Goal: Register for event/course

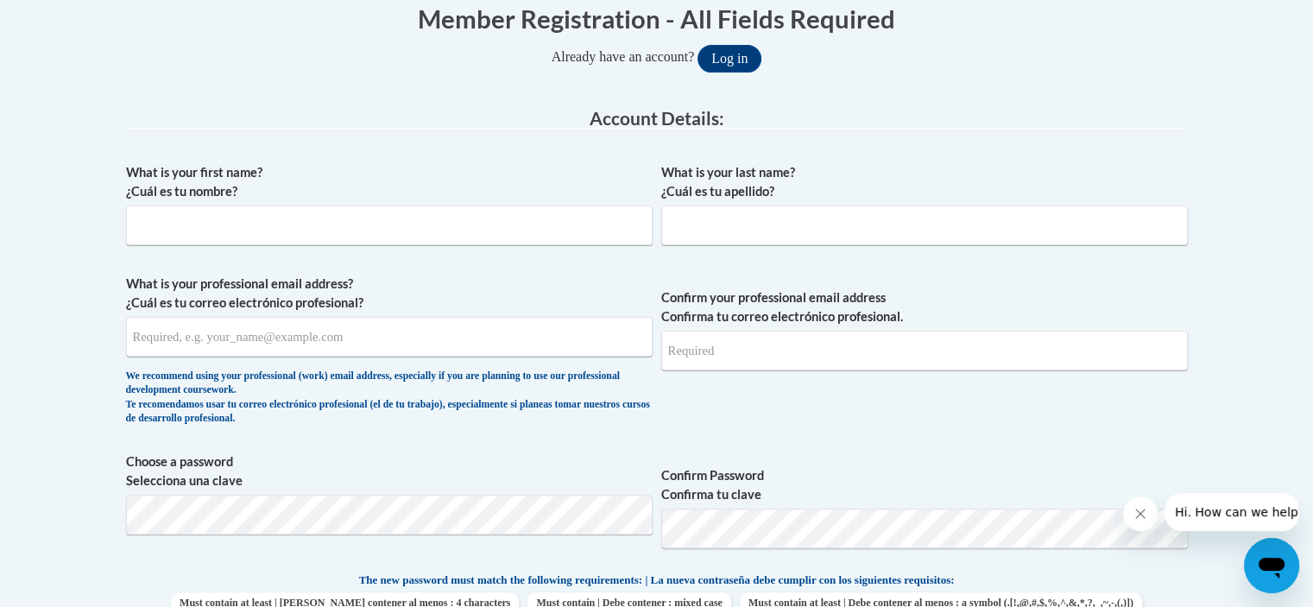
scroll to position [380, 0]
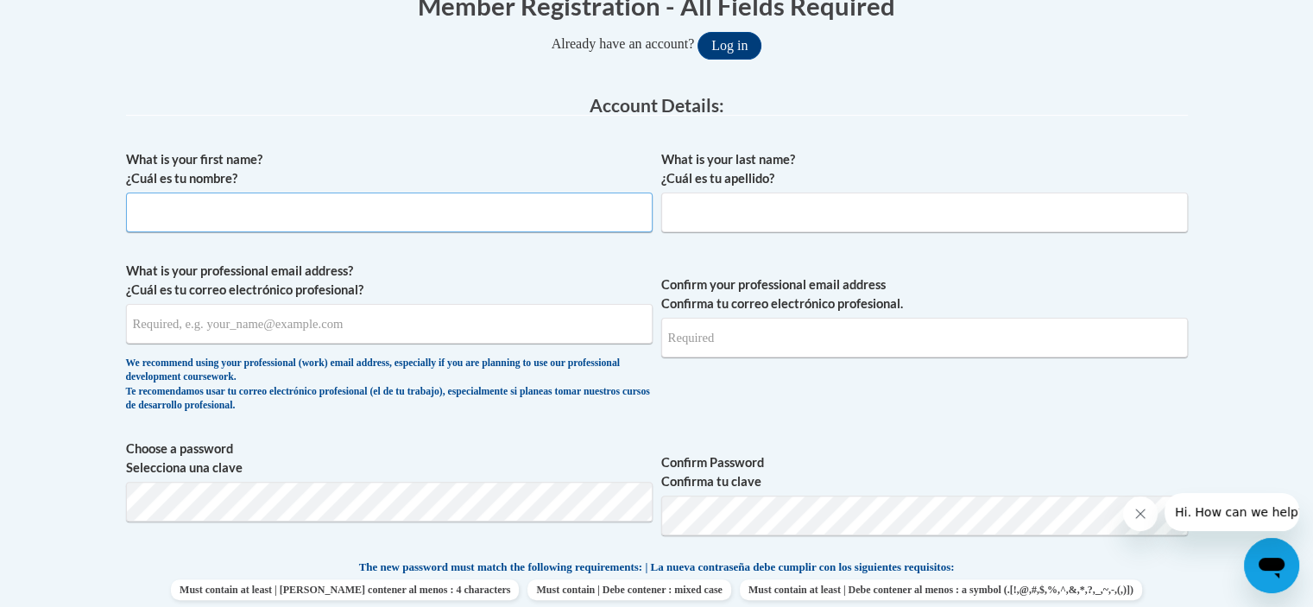
click at [348, 206] on input "What is your first name? ¿Cuál es tu nombre?" at bounding box center [389, 212] width 526 height 40
type input "[PERSON_NAME]"
click at [772, 217] on input "What is your last name? ¿Cuál es tu apellido?" at bounding box center [924, 212] width 526 height 40
type input "Tipaldos"
click at [425, 339] on input "What is your professional email address? ¿Cuál es tu correo electrónico profesi…" at bounding box center [389, 324] width 526 height 40
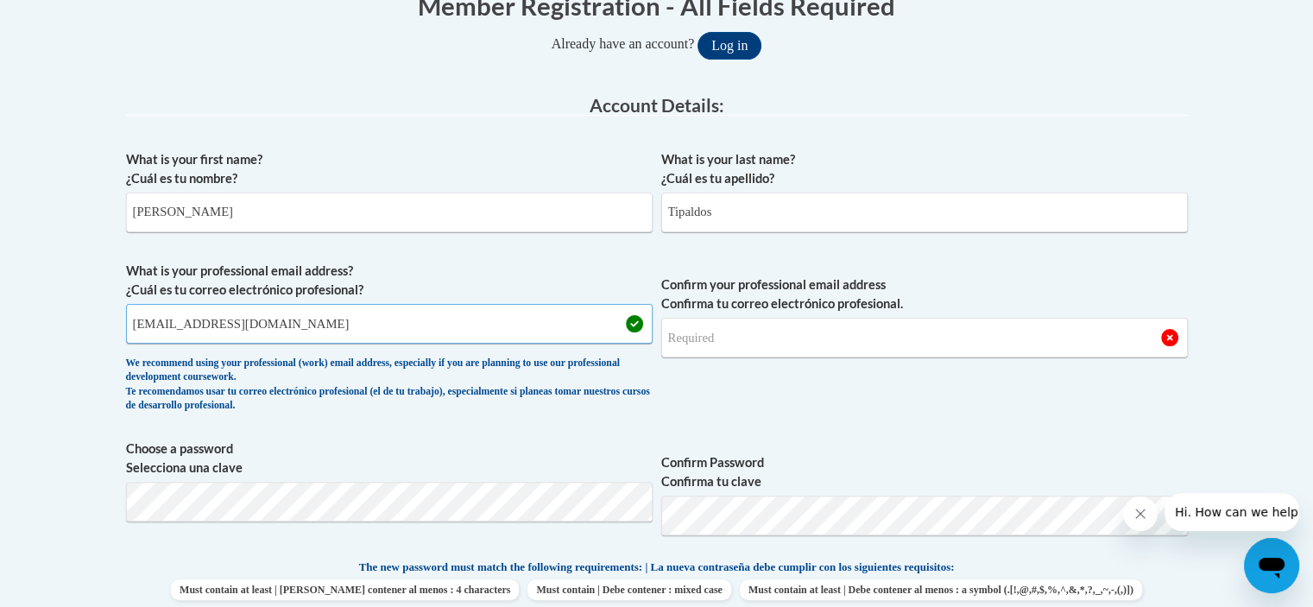
type input "920147979@ccga.edu"
click at [797, 327] on input "Confirm your professional email address Confirma tu correo electrónico profesio…" at bounding box center [924, 338] width 526 height 40
type input "920147979@ccga.edu"
click at [829, 375] on span "Confirm your professional email address Confirma tu correo electrónico profesio…" at bounding box center [924, 342] width 526 height 160
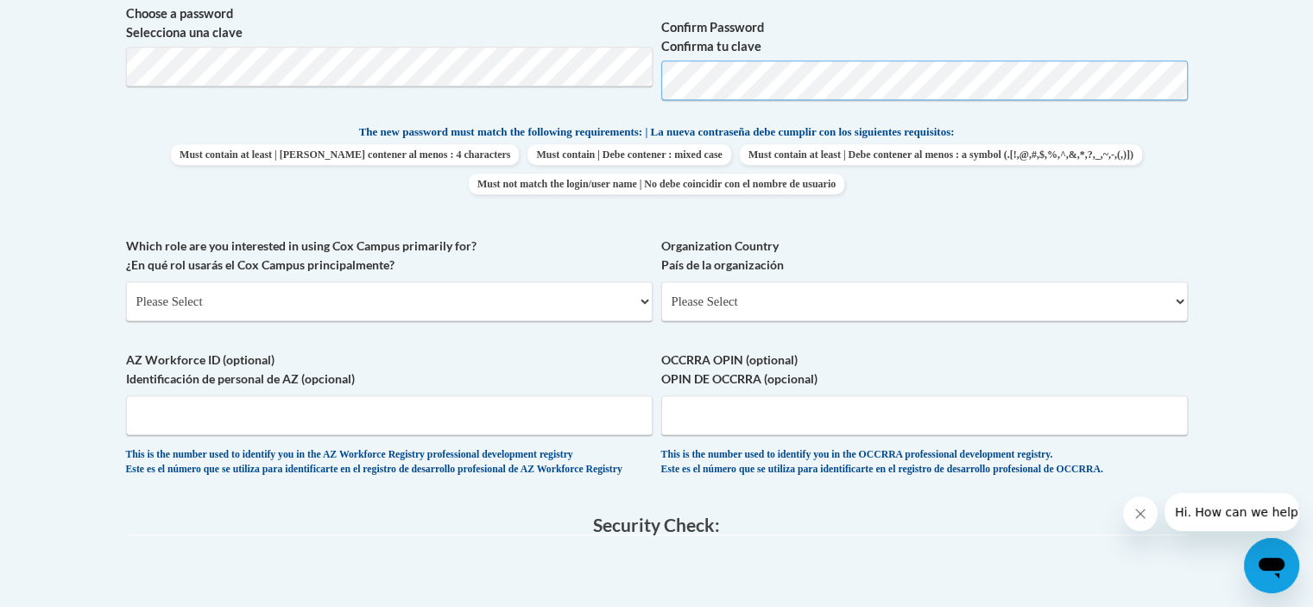
scroll to position [827, 0]
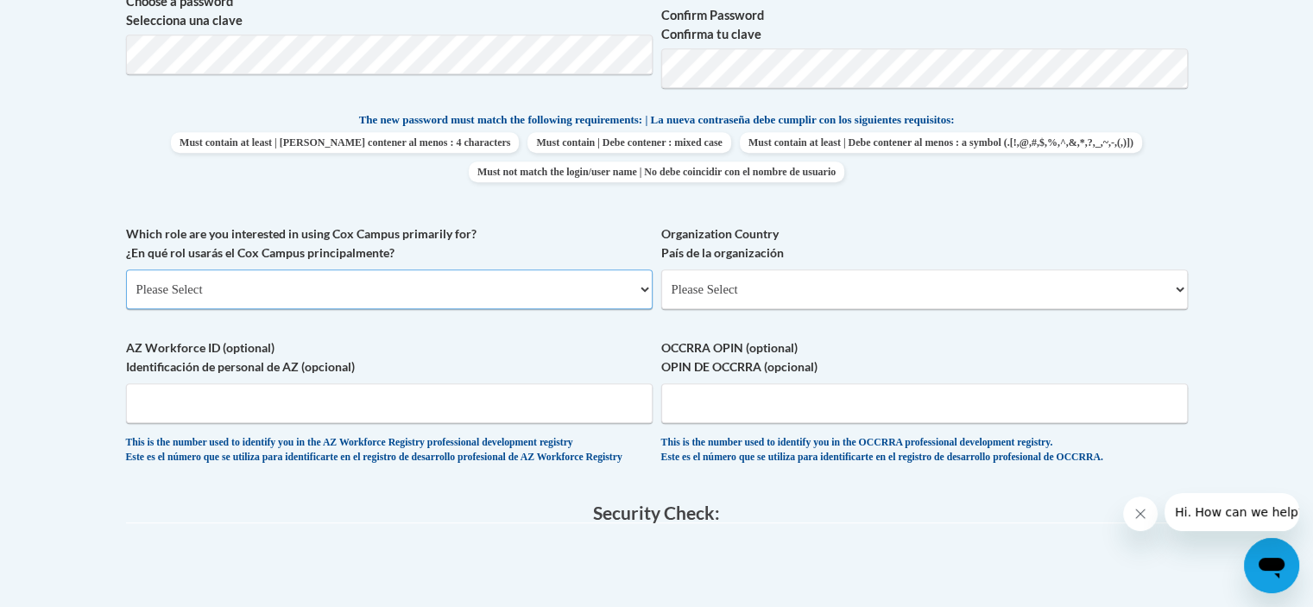
click at [551, 282] on select "Please Select College/University | Colegio/Universidad Community/Nonprofit Part…" at bounding box center [389, 289] width 526 height 40
select select "5a18ea06-2b54-4451-96f2-d152daf9eac5"
click at [126, 269] on select "Please Select College/University | Colegio/Universidad Community/Nonprofit Part…" at bounding box center [389, 289] width 526 height 40
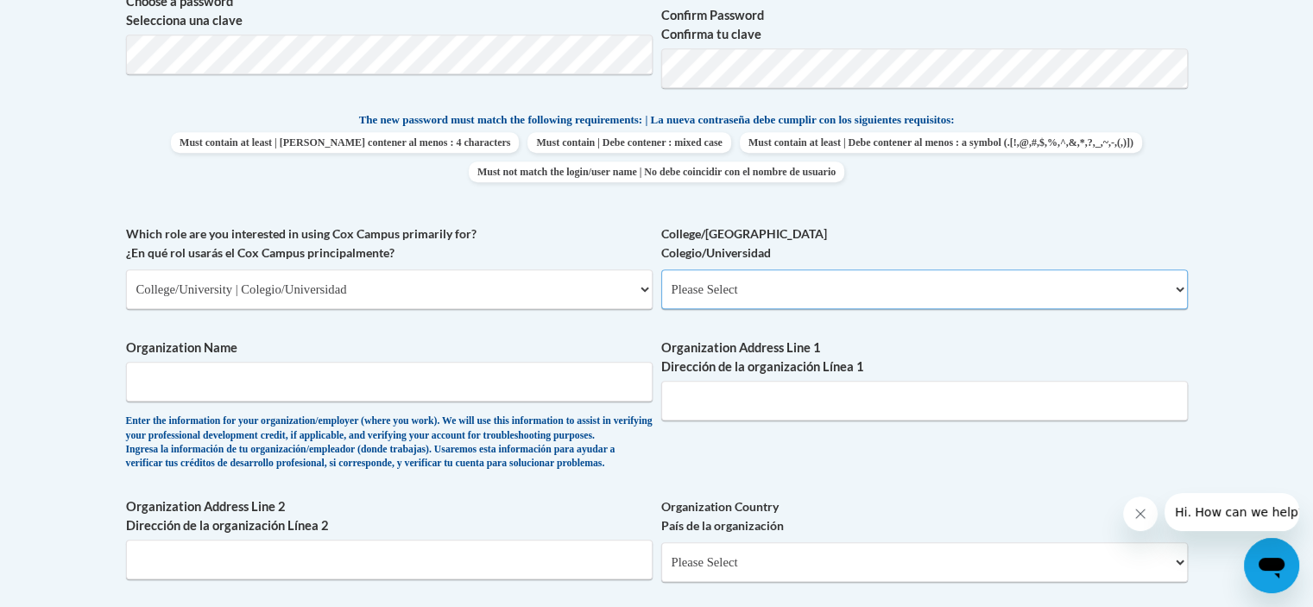
click at [712, 285] on select "Please Select College/University Staff | Empleado universitario College/Univers…" at bounding box center [924, 289] width 526 height 40
select select "99b32b07-cffc-426c-8bf6-0cd77760d84b"
click at [661, 269] on select "Please Select College/University Staff | Empleado universitario College/Univers…" at bounding box center [924, 289] width 526 height 40
click at [463, 406] on span "Organization Name Enter the information for your organization/employer (where y…" at bounding box center [389, 404] width 526 height 132
click at [379, 394] on input "Organization Name" at bounding box center [389, 382] width 526 height 40
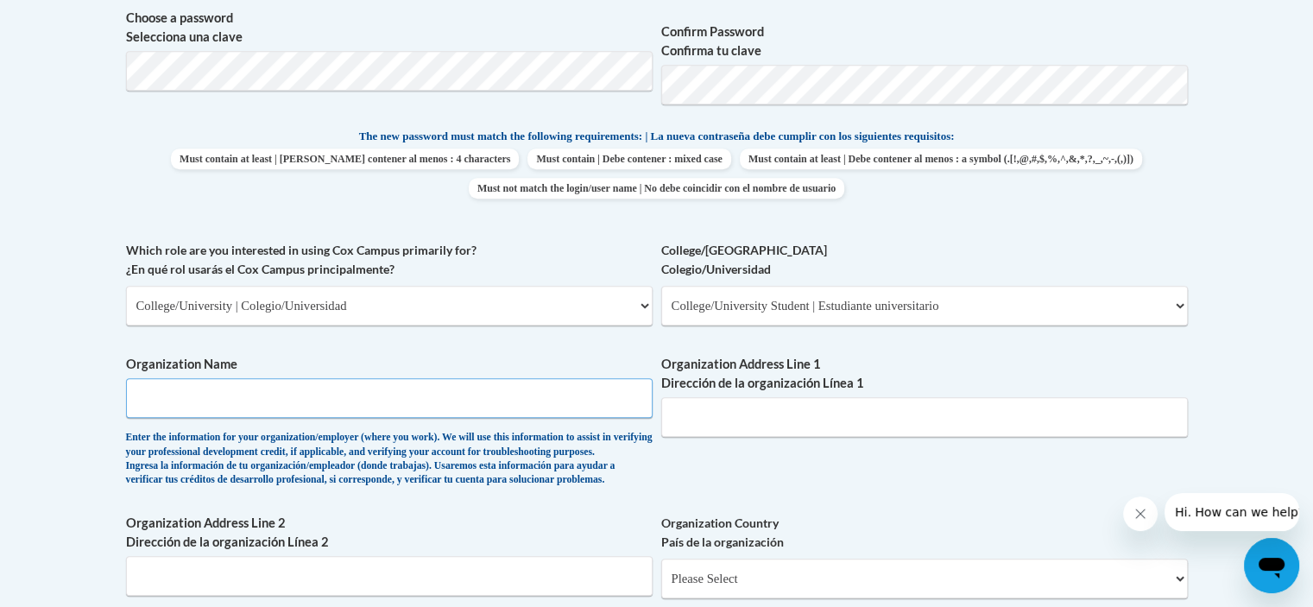
scroll to position [813, 0]
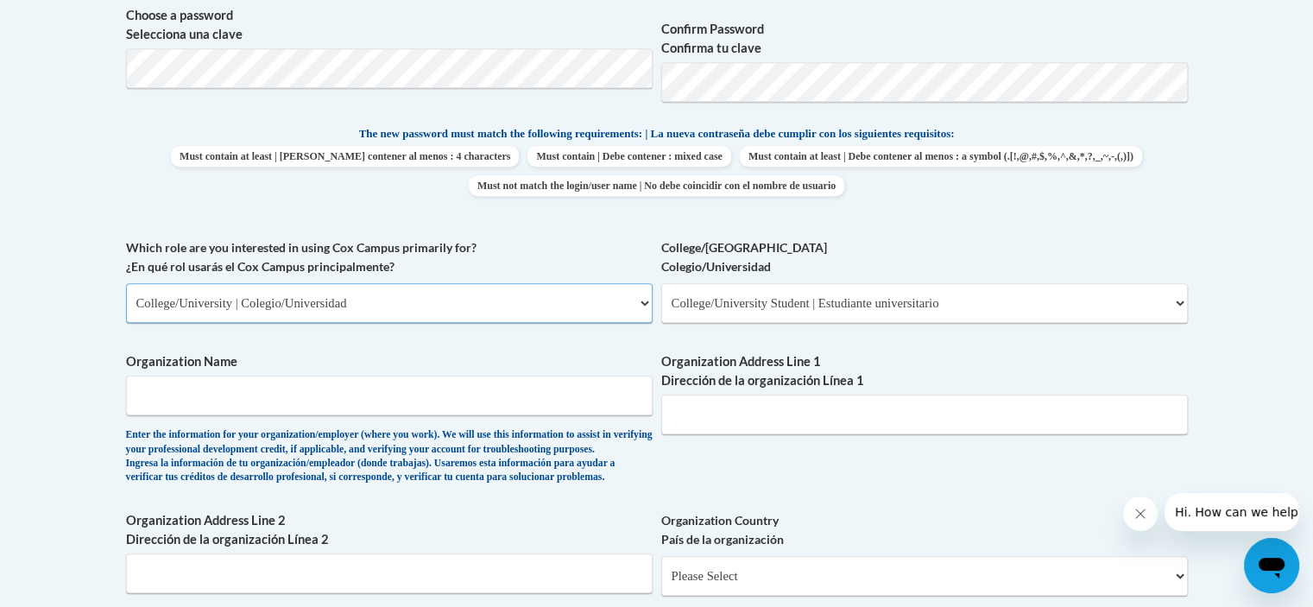
click at [534, 317] on select "Please Select College/University | Colegio/Universidad Community/Nonprofit Part…" at bounding box center [389, 303] width 526 height 40
click at [126, 283] on select "Please Select College/University | Colegio/Universidad Community/Nonprofit Part…" at bounding box center [389, 303] width 526 height 40
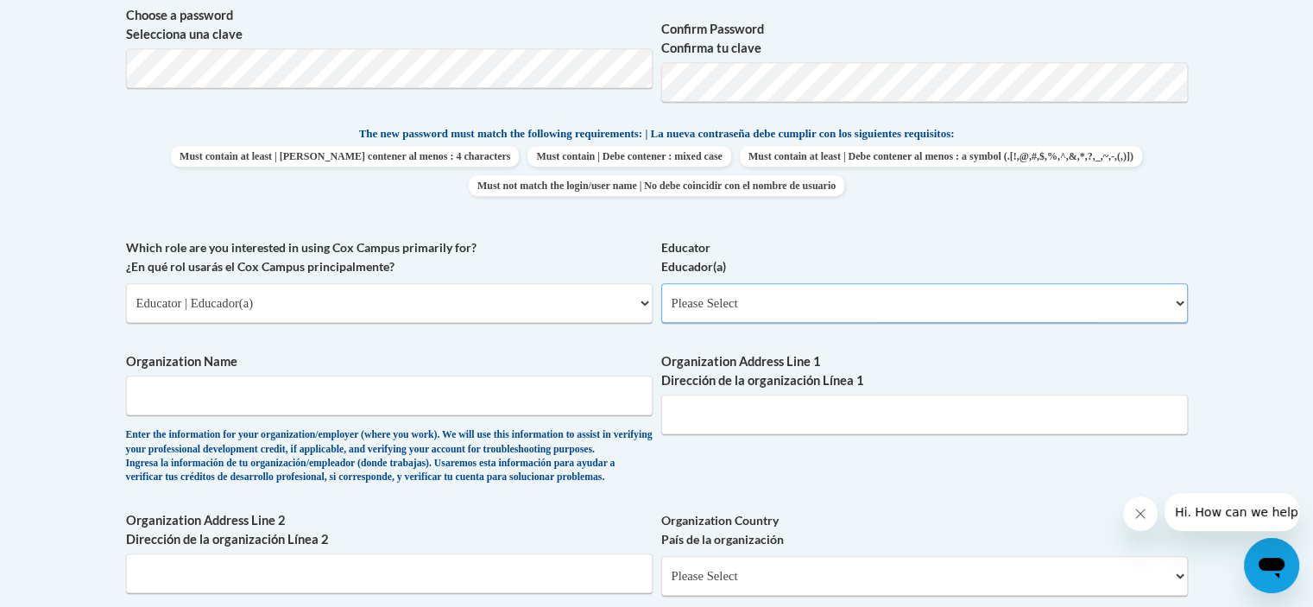
click at [731, 312] on select "Please Select Early Learning/Daycare Teacher/Family Home Care Provider | Maestr…" at bounding box center [924, 303] width 526 height 40
click at [255, 298] on select "Please Select College/University | Colegio/Universidad Community/Nonprofit Part…" at bounding box center [389, 303] width 526 height 40
select select "5a18ea06-2b54-4451-96f2-d152daf9eac5"
click at [126, 283] on select "Please Select College/University | Colegio/Universidad Community/Nonprofit Part…" at bounding box center [389, 303] width 526 height 40
click at [810, 309] on select "Please Select College/University Staff | Empleado universitario College/Univers…" at bounding box center [924, 303] width 526 height 40
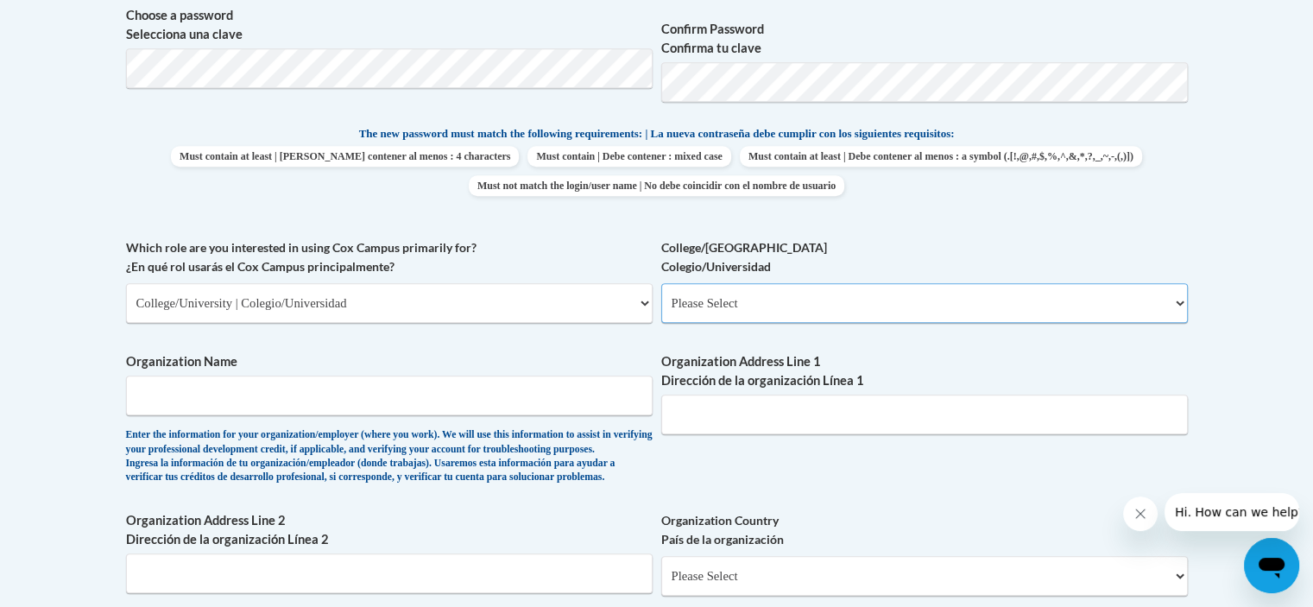
select select "99b32b07-cffc-426c-8bf6-0cd77760d84b"
click at [661, 283] on select "Please Select College/University Staff | Empleado universitario College/Univers…" at bounding box center [924, 303] width 526 height 40
click at [489, 407] on input "Organization Name" at bounding box center [389, 395] width 526 height 40
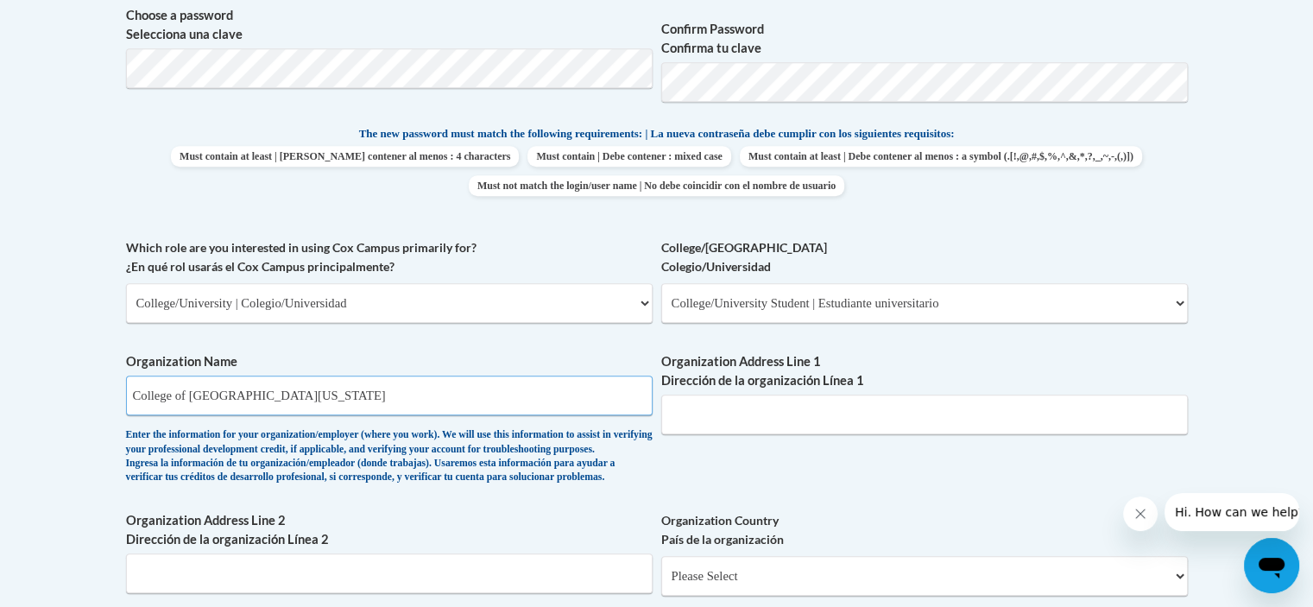
type input "College of Coastal Georgia"
click at [789, 404] on input "Organization Address Line 1 Dirección de la organización Línea 1" at bounding box center [924, 414] width 526 height 40
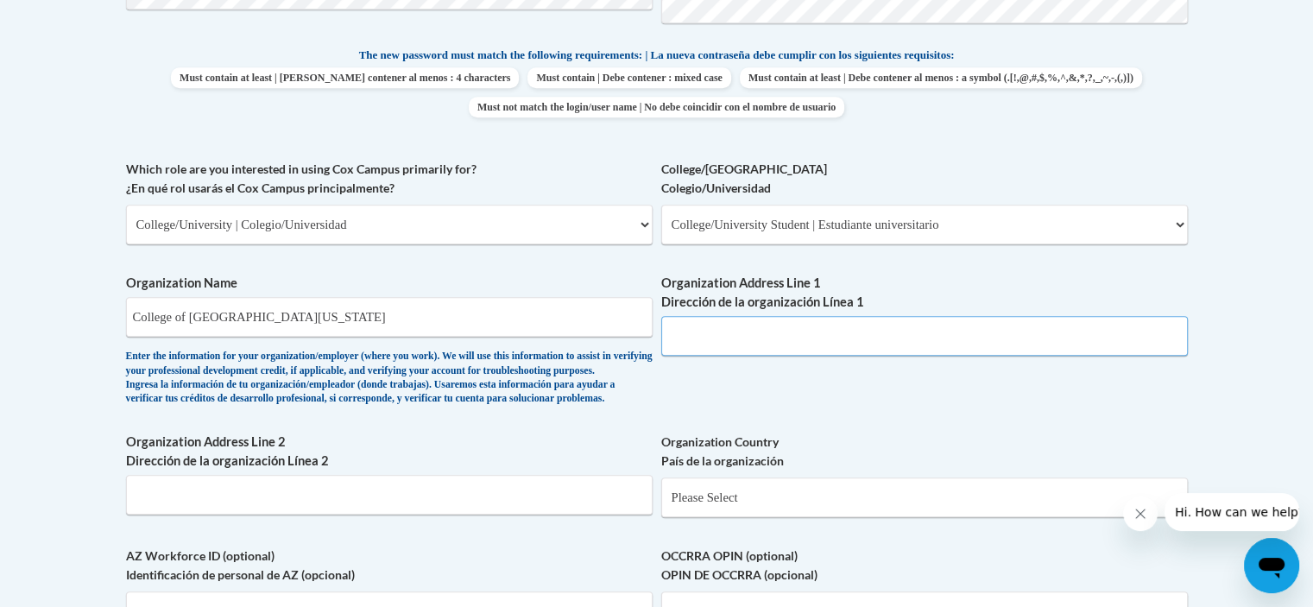
scroll to position [894, 0]
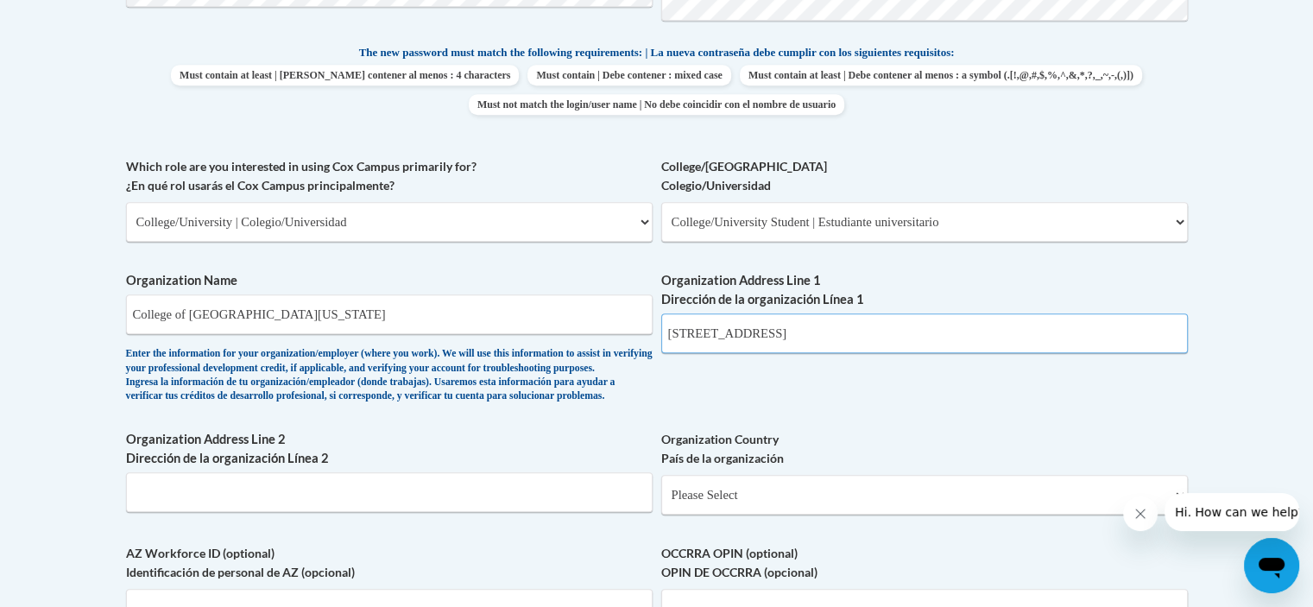
type input "1 College Drive"
click at [782, 514] on select "Please Select United States | Estados Unidos Outside of the United States | Fue…" at bounding box center [924, 495] width 526 height 40
select select "ad49bcad-a171-4b2e-b99c-48b446064914"
click at [661, 501] on select "Please Select United States | Estados Unidos Outside of the United States | Fue…" at bounding box center [924, 495] width 526 height 40
select select
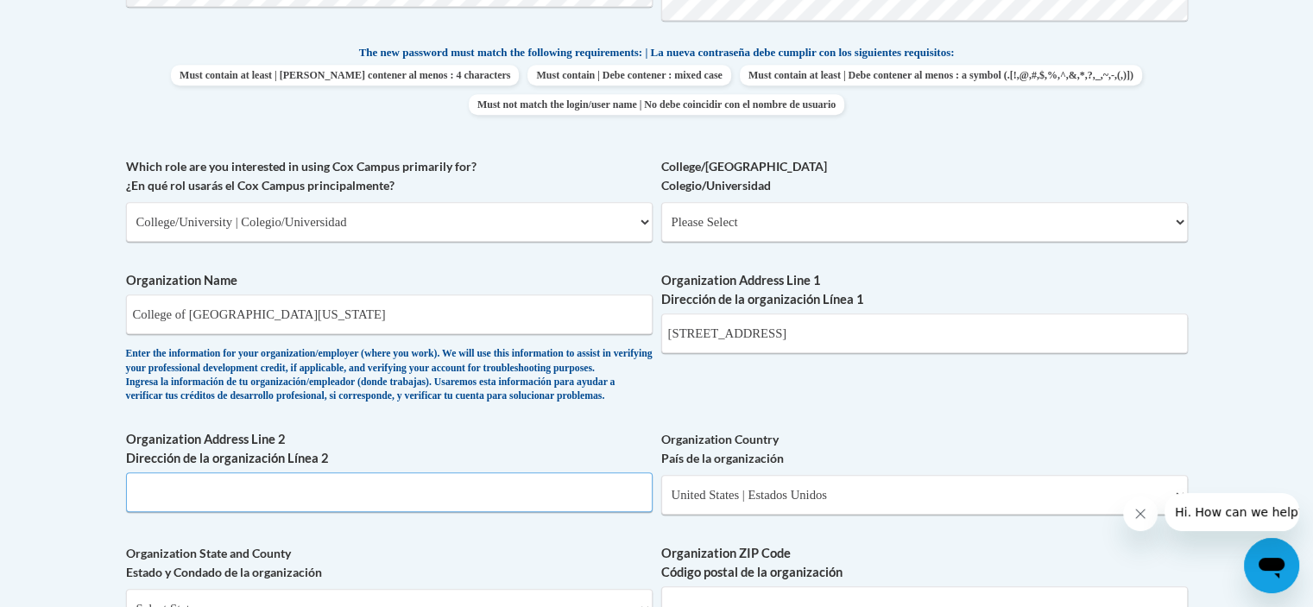
click at [370, 512] on input "Organization Address Line 2 Dirección de la organización Línea 2" at bounding box center [389, 492] width 526 height 40
type input "B"
click at [1291, 351] on body "This site uses cookies to help improve your learning experience. By continuing …" at bounding box center [656, 391] width 1313 height 2571
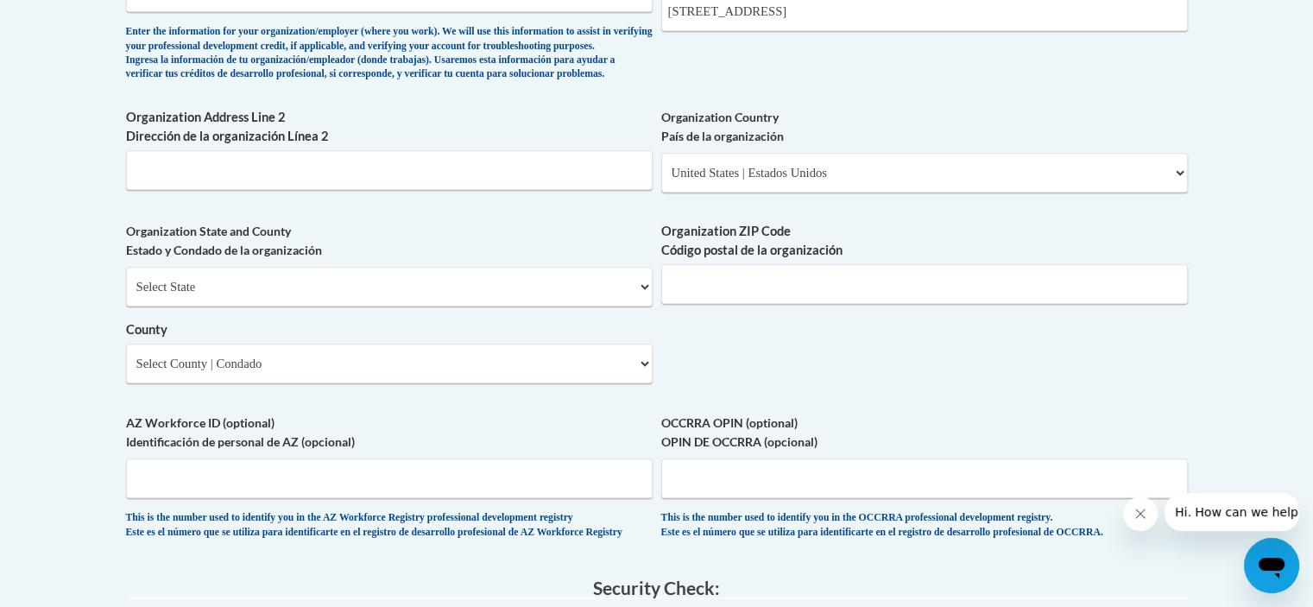
scroll to position [1232, 0]
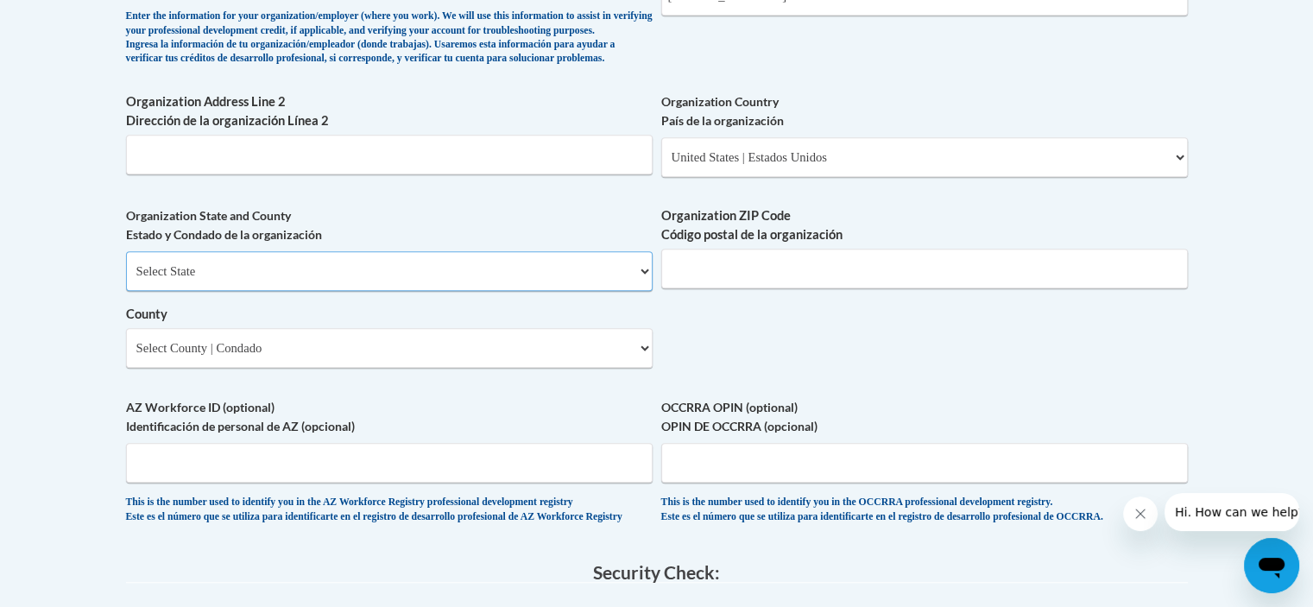
click at [470, 291] on select "Select State Alabama Alaska Arizona Arkansas California Colorado Connecticut De…" at bounding box center [389, 271] width 526 height 40
select select "Georgia"
click at [126, 280] on select "Select State Alabama Alaska Arizona Arkansas California Colorado Connecticut De…" at bounding box center [389, 271] width 526 height 40
click at [742, 288] on input "Organization ZIP Code Código postal de la organización" at bounding box center [924, 269] width 526 height 40
type input "31525"
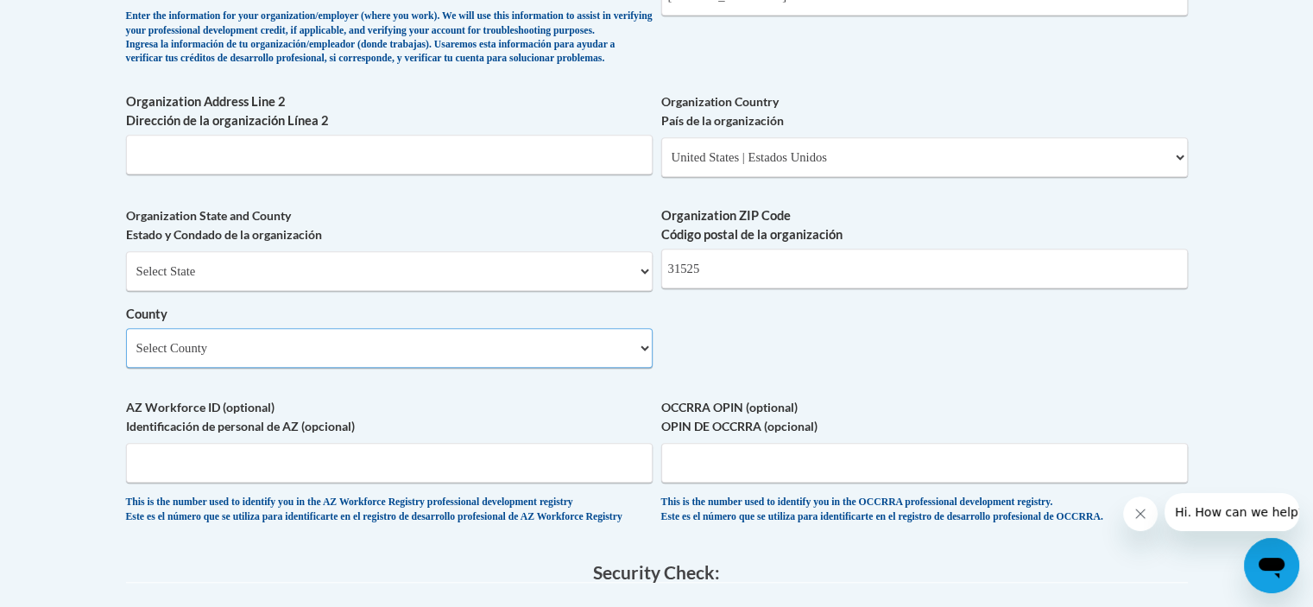
click at [451, 368] on select "Select County Appling Atkinson Bacon Baker Baldwin Banks Barrow Bartow Ben Hill…" at bounding box center [389, 348] width 526 height 40
select select "Glynn"
click at [126, 356] on select "Select County Appling Atkinson Bacon Baker Baldwin Banks Barrow Bartow Ben Hill…" at bounding box center [389, 348] width 526 height 40
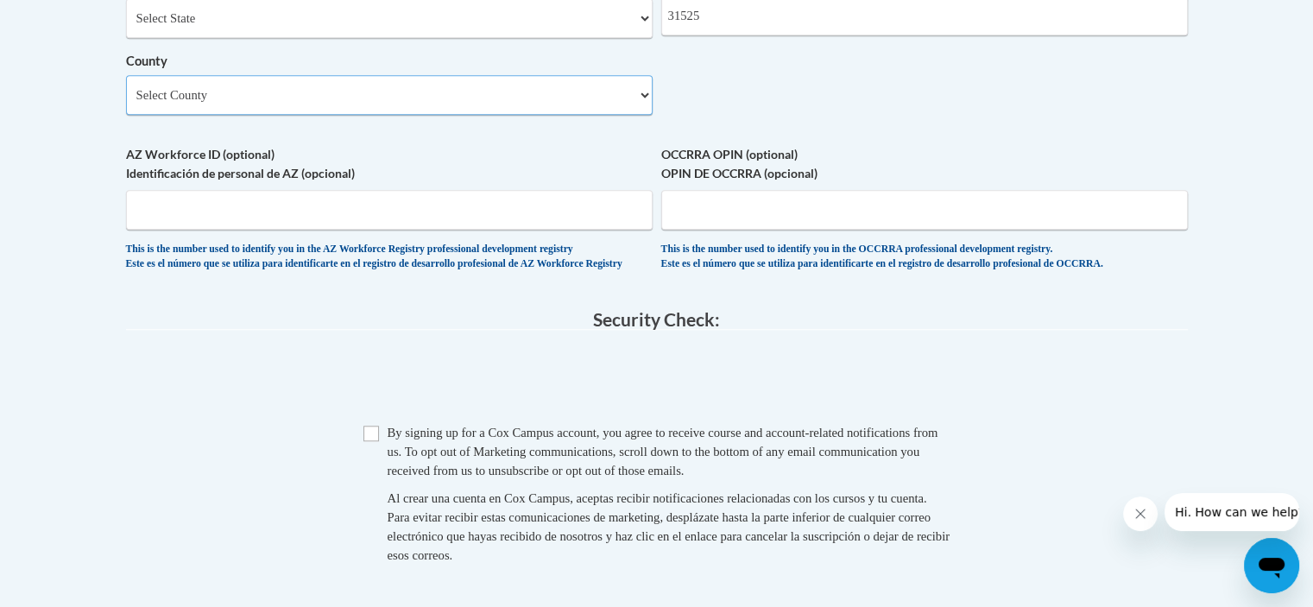
scroll to position [1491, 0]
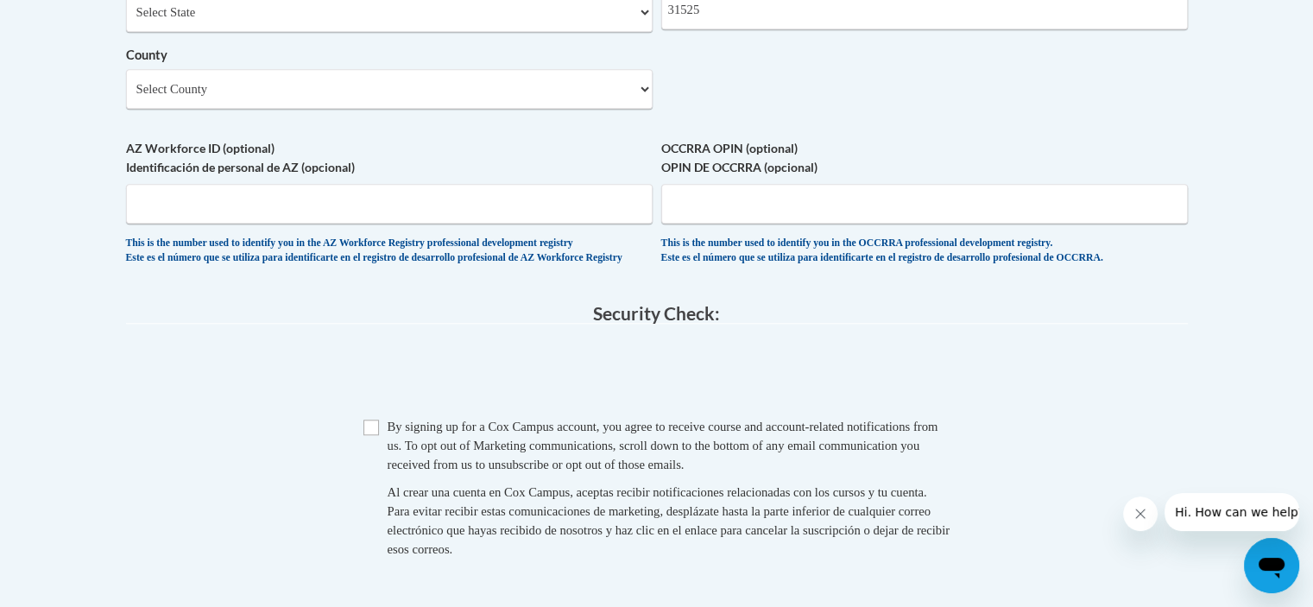
click at [366, 461] on span "Checkbox By signing up for a Cox Campus account, you agree to receive course an…" at bounding box center [656, 496] width 587 height 159
click at [375, 435] on input "Checkbox" at bounding box center [371, 427] width 16 height 16
checkbox input "true"
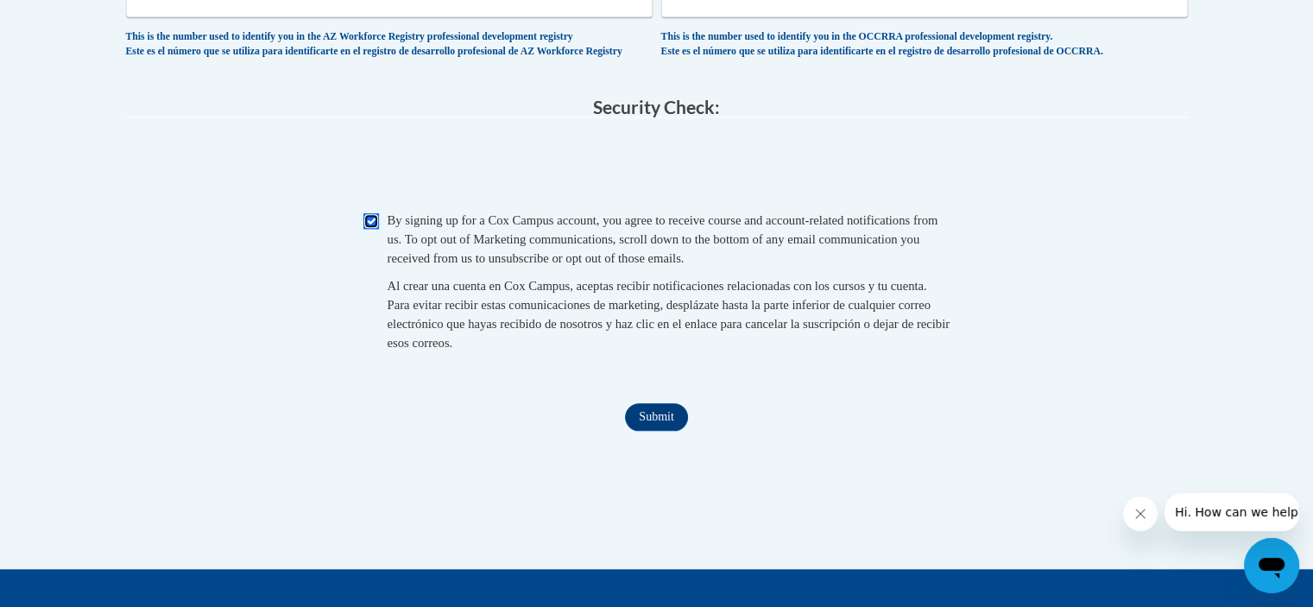
scroll to position [1728, 0]
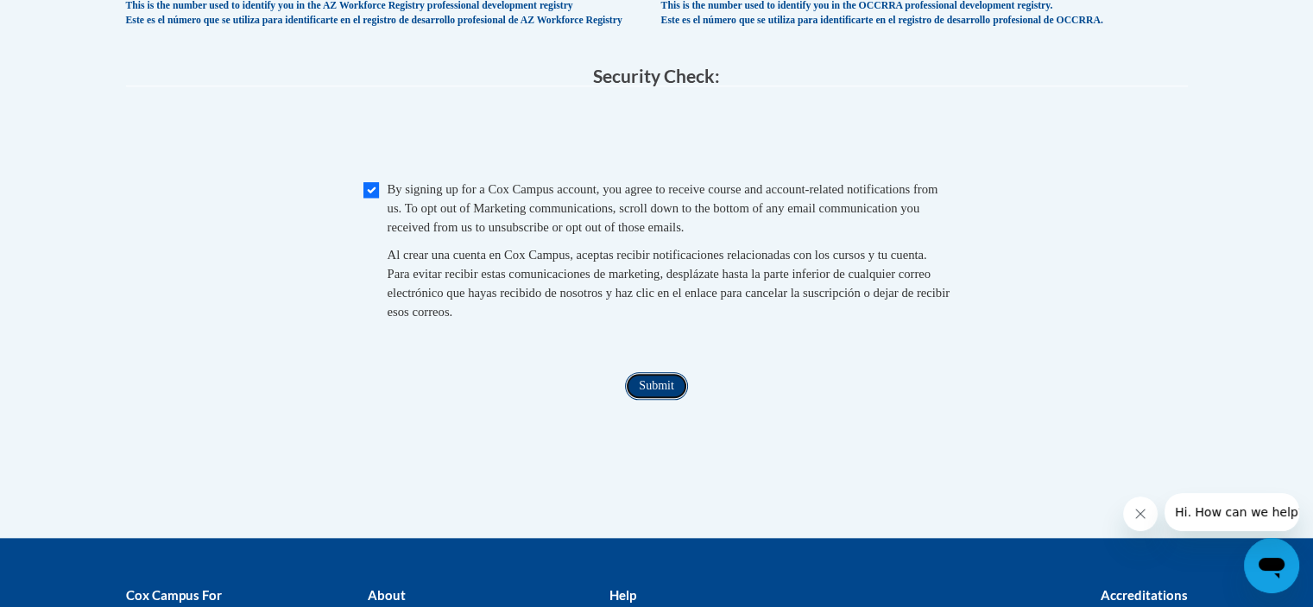
click at [661, 400] on input "Submit" at bounding box center [656, 386] width 62 height 28
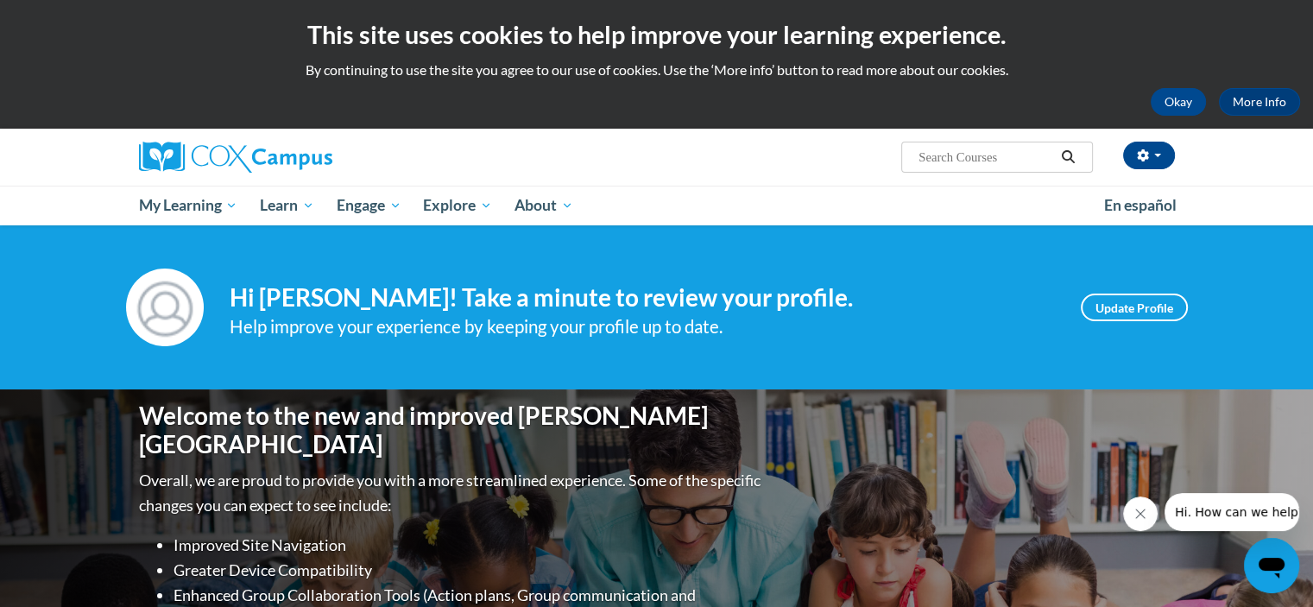
click at [100, 390] on div "Welcome to the new and improved Cox Campus Overall, we are proud to provide you…" at bounding box center [656, 561] width 1313 height 345
click at [1012, 147] on input "Search..." at bounding box center [986, 157] width 138 height 21
paste input "GaDOE Dyslexia Video Series"
type input "GaDOE Dyslexia Video Series"
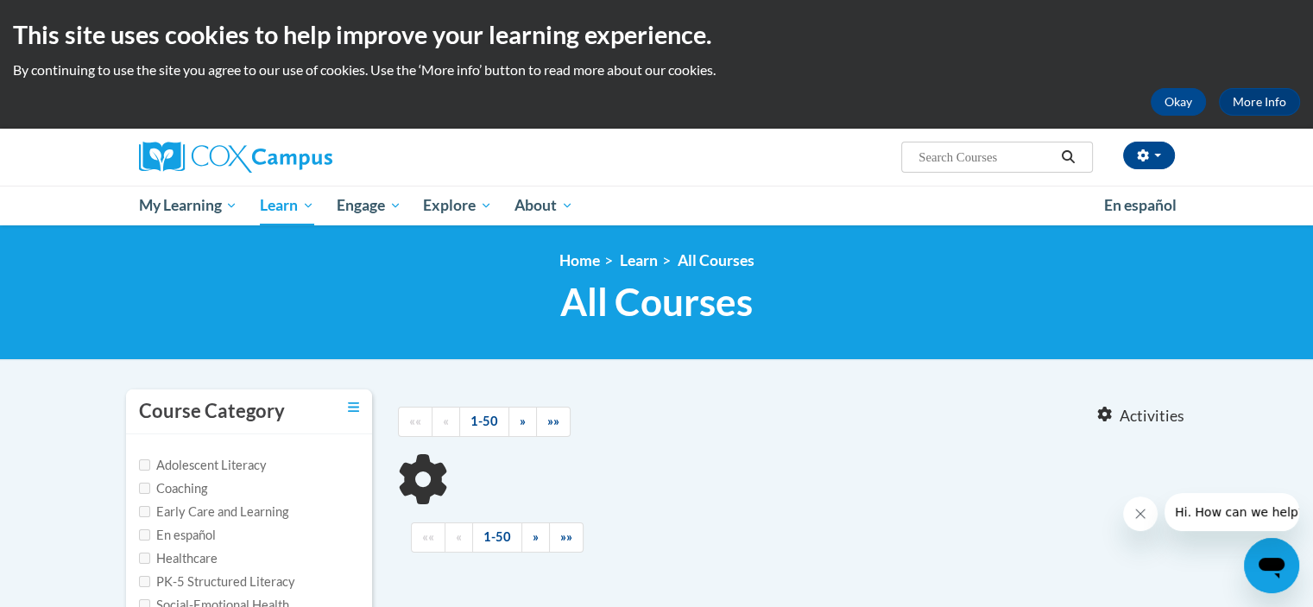
type input "GaDOE Dyslexia Video Series"
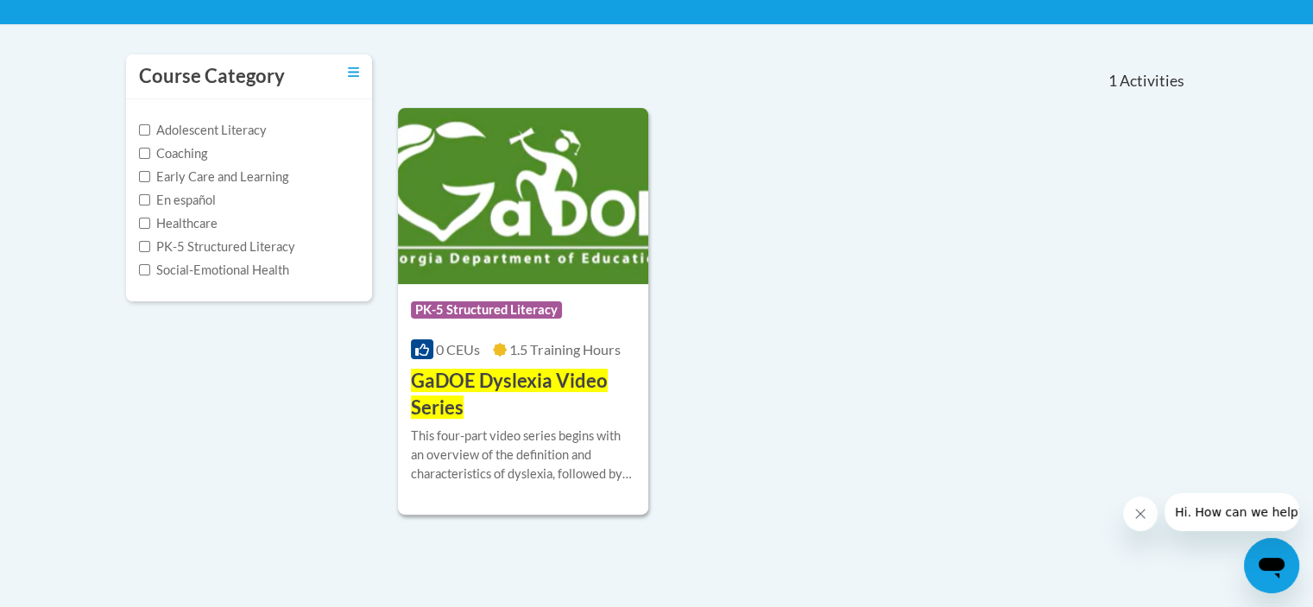
scroll to position [345, 0]
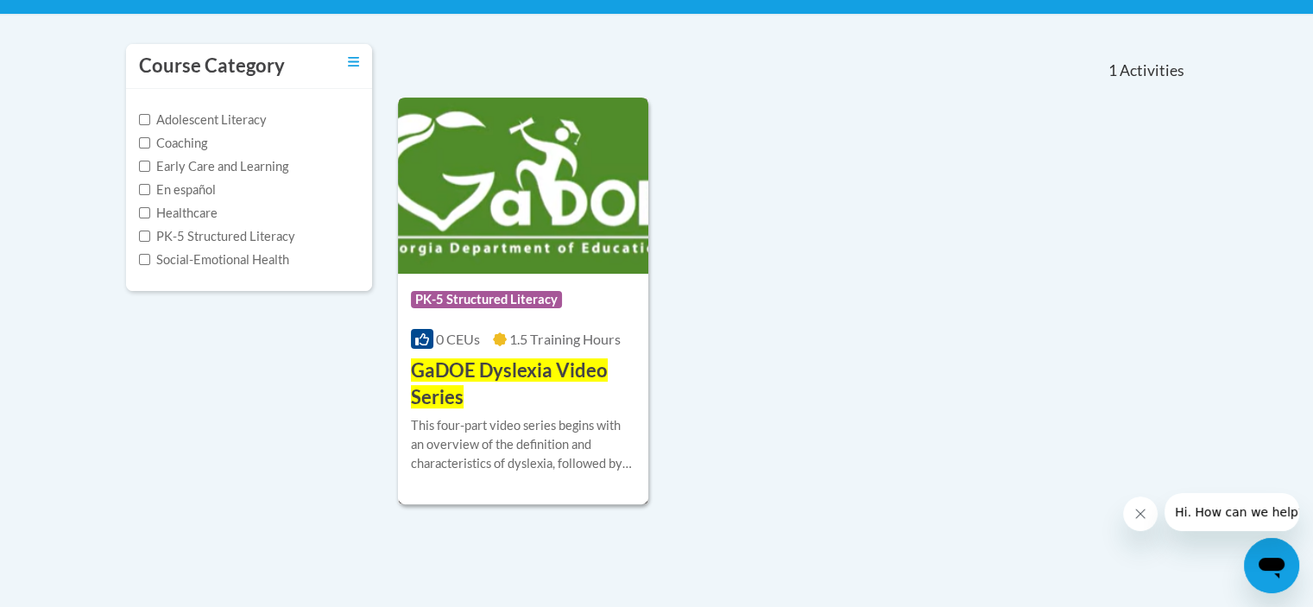
click at [501, 365] on span "GaDOE Dyslexia Video Series" at bounding box center [509, 383] width 197 height 50
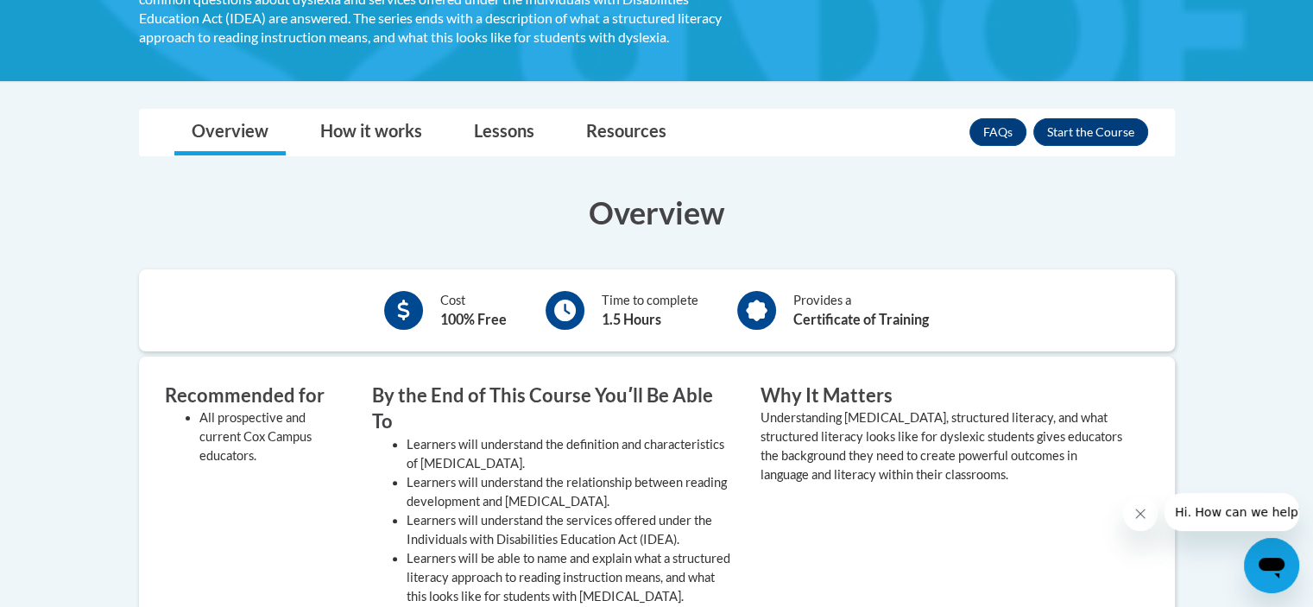
scroll to position [345, 0]
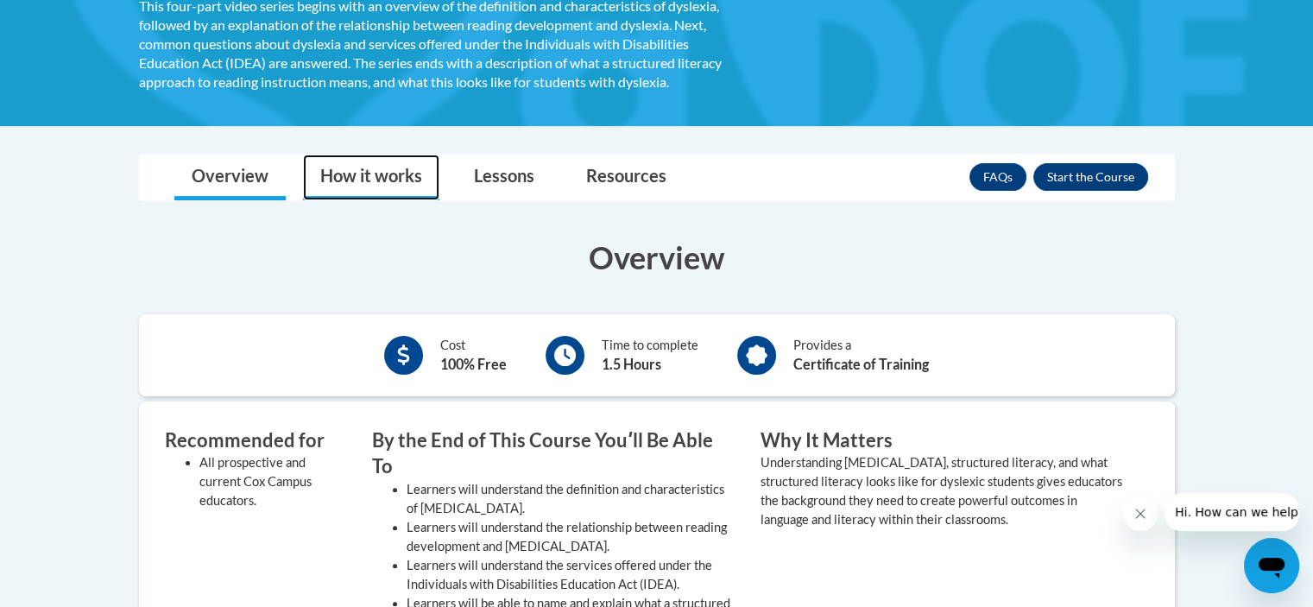
click at [364, 170] on link "How it works" at bounding box center [371, 177] width 136 height 46
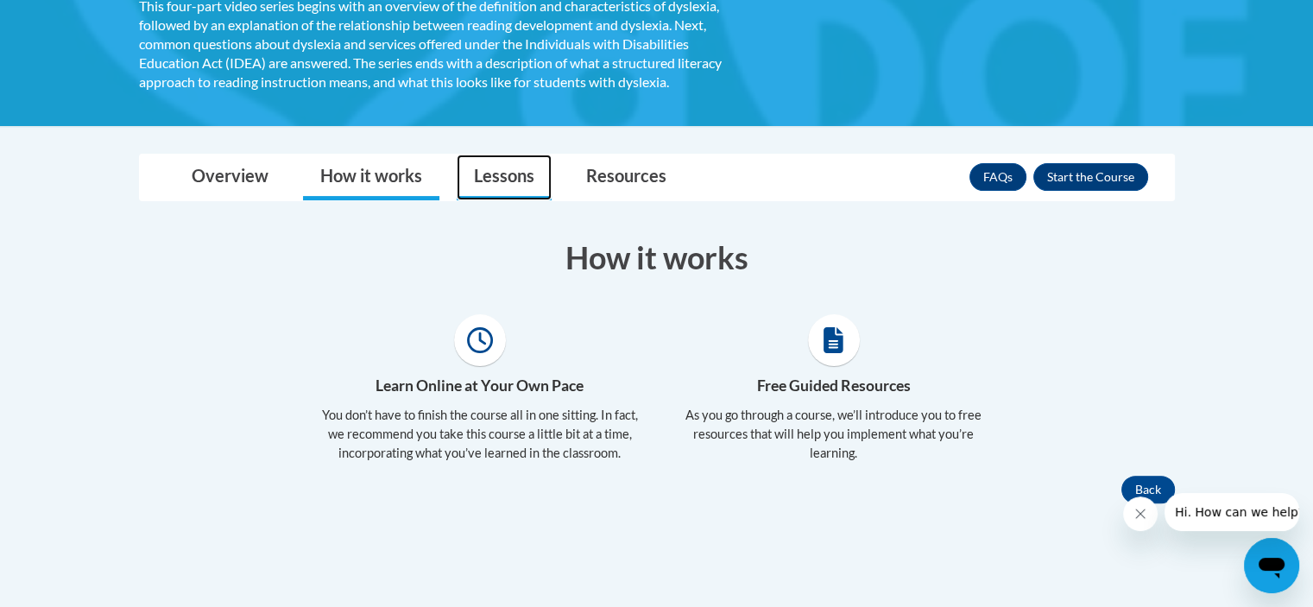
click at [494, 176] on link "Lessons" at bounding box center [504, 177] width 95 height 46
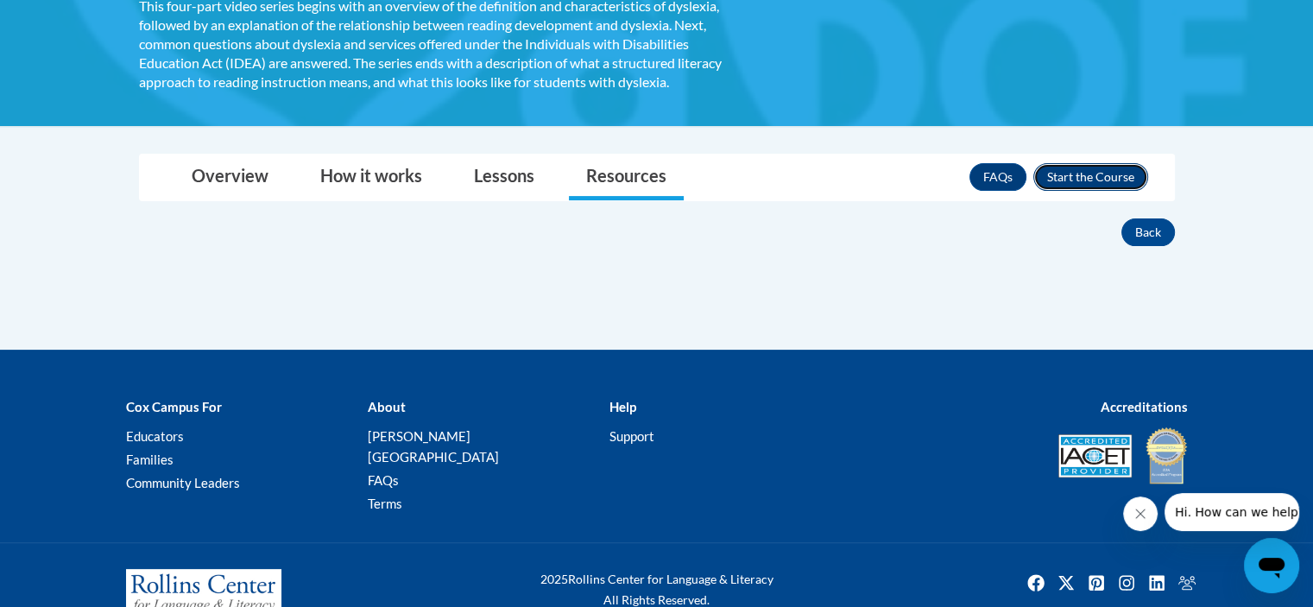
click at [1088, 180] on button "Enroll" at bounding box center [1090, 177] width 115 height 28
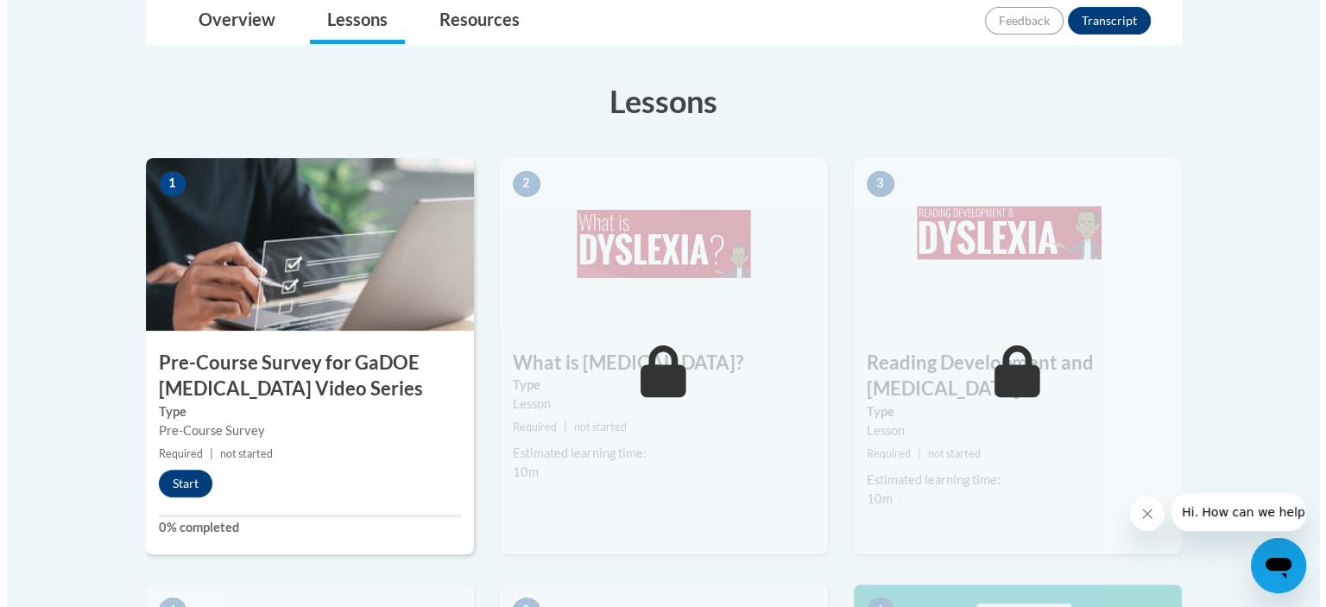
scroll to position [483, 0]
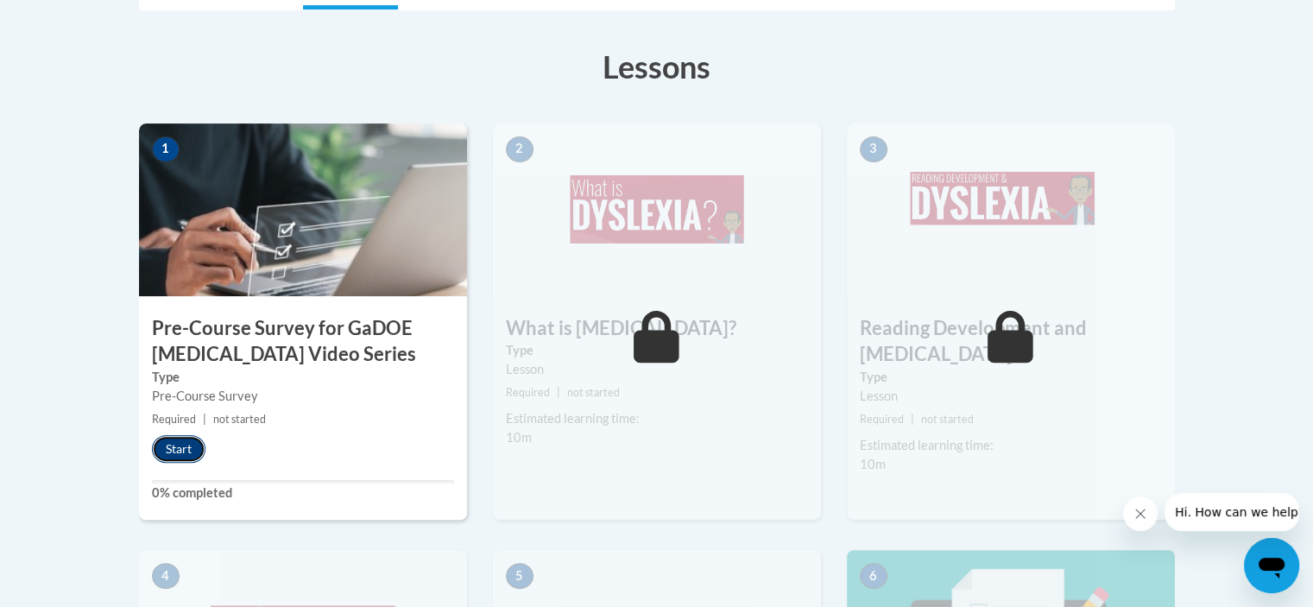
click at [188, 449] on button "Start" at bounding box center [179, 449] width 54 height 28
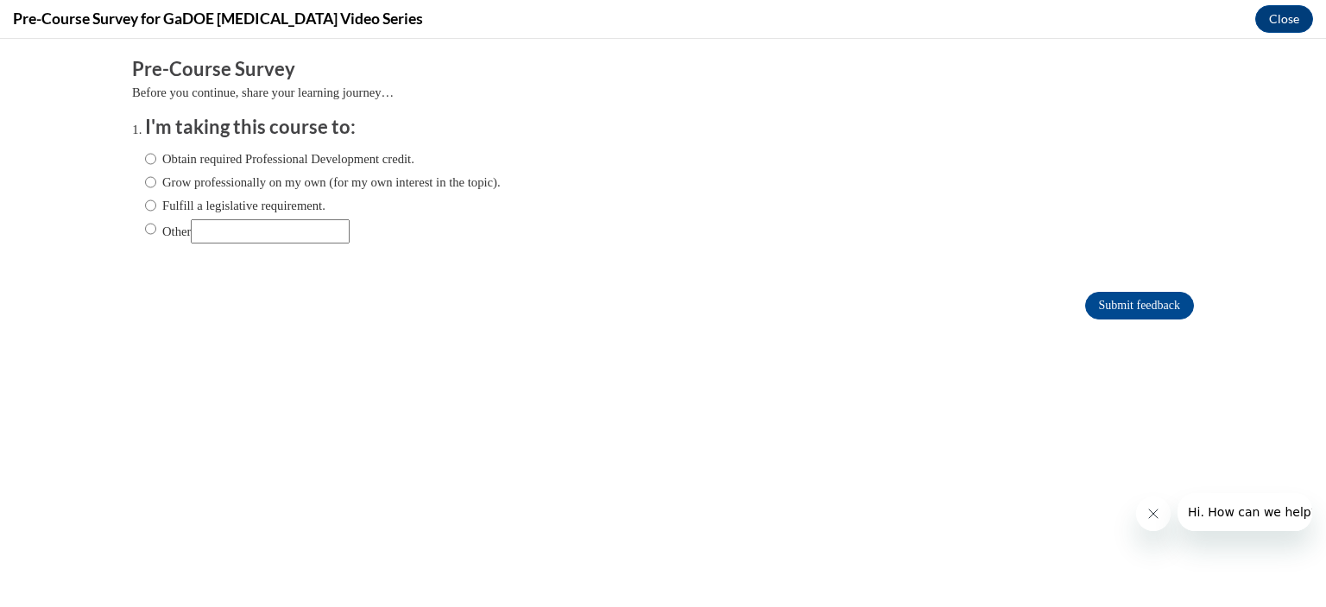
scroll to position [0, 0]
click at [155, 230] on label "Other" at bounding box center [247, 231] width 205 height 24
click at [155, 230] on input "Other" at bounding box center [150, 228] width 11 height 19
radio input "true"
click at [236, 224] on input "Other" at bounding box center [270, 231] width 159 height 24
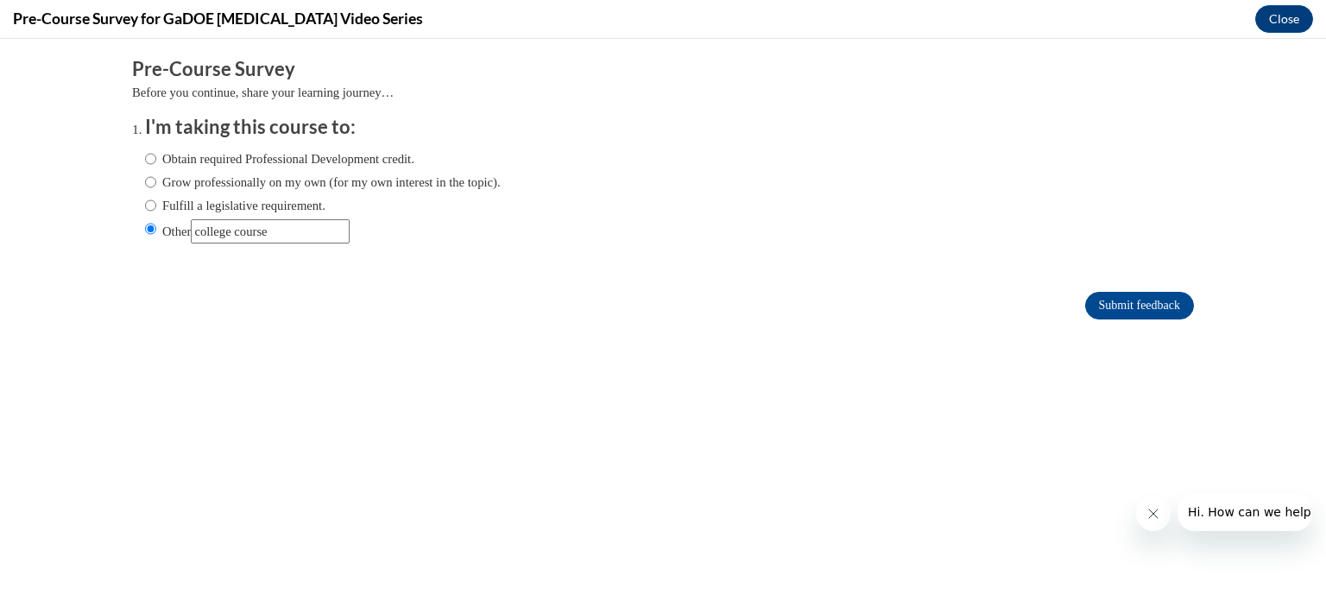
type input "college course"
click at [294, 262] on ol "I'm taking this course to: Obtain required Professional Development credit. Gro…" at bounding box center [663, 192] width 1062 height 156
click at [1107, 298] on input "Submit feedback" at bounding box center [1139, 306] width 109 height 28
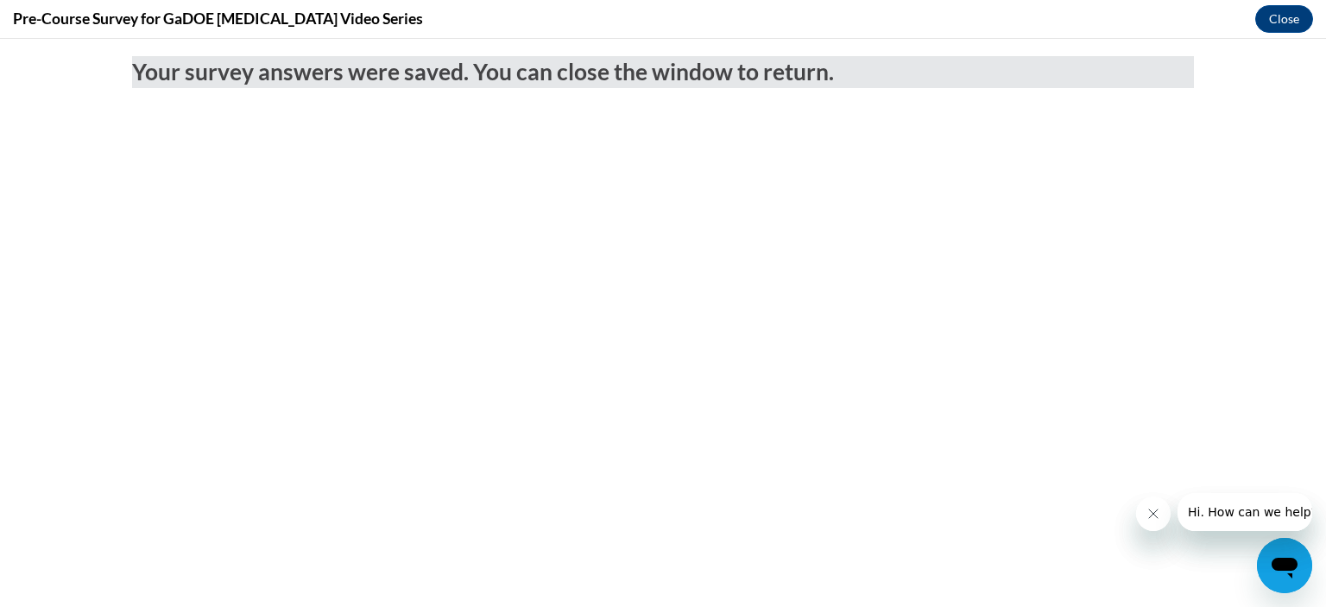
click at [1150, 510] on icon "Close message from company" at bounding box center [1152, 514] width 14 height 14
click at [1150, 513] on icon "Close message from company" at bounding box center [1152, 514] width 14 height 14
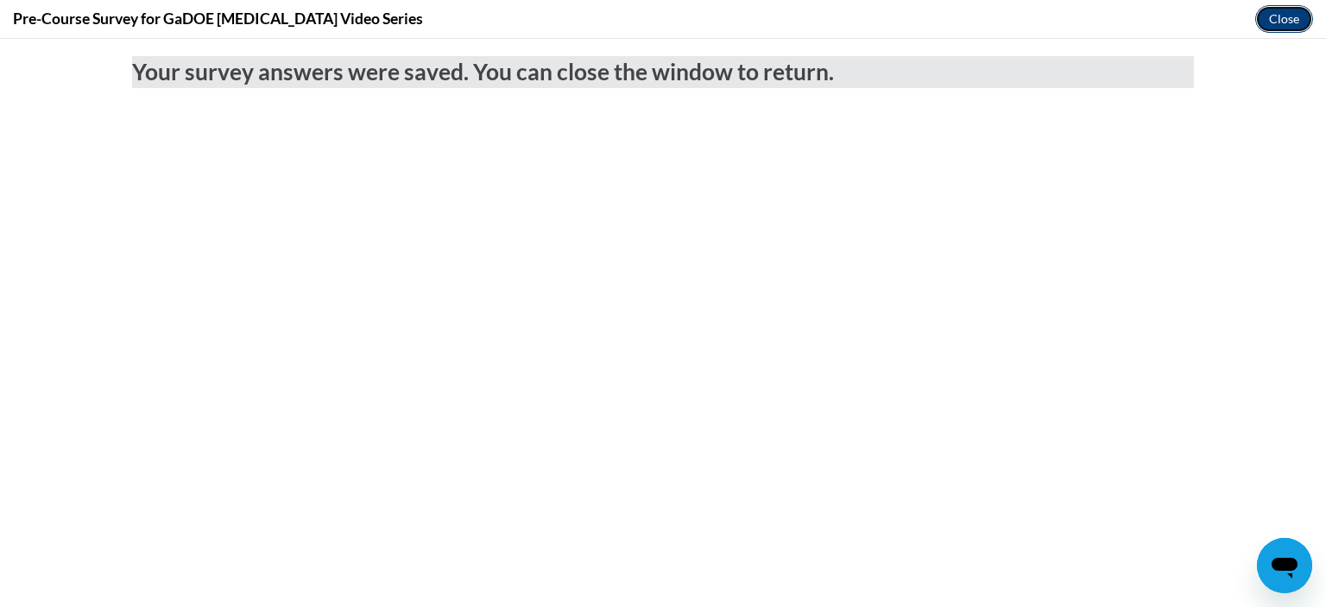
click at [1279, 13] on button "Close" at bounding box center [1284, 19] width 58 height 28
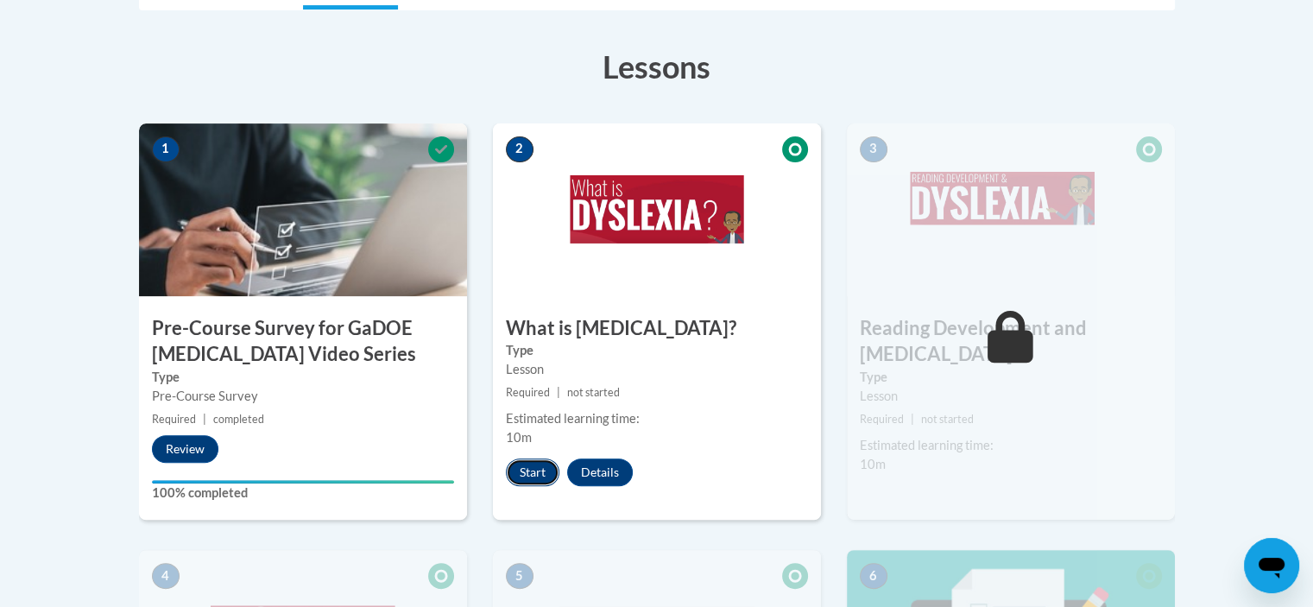
click at [528, 471] on button "Start" at bounding box center [533, 472] width 54 height 28
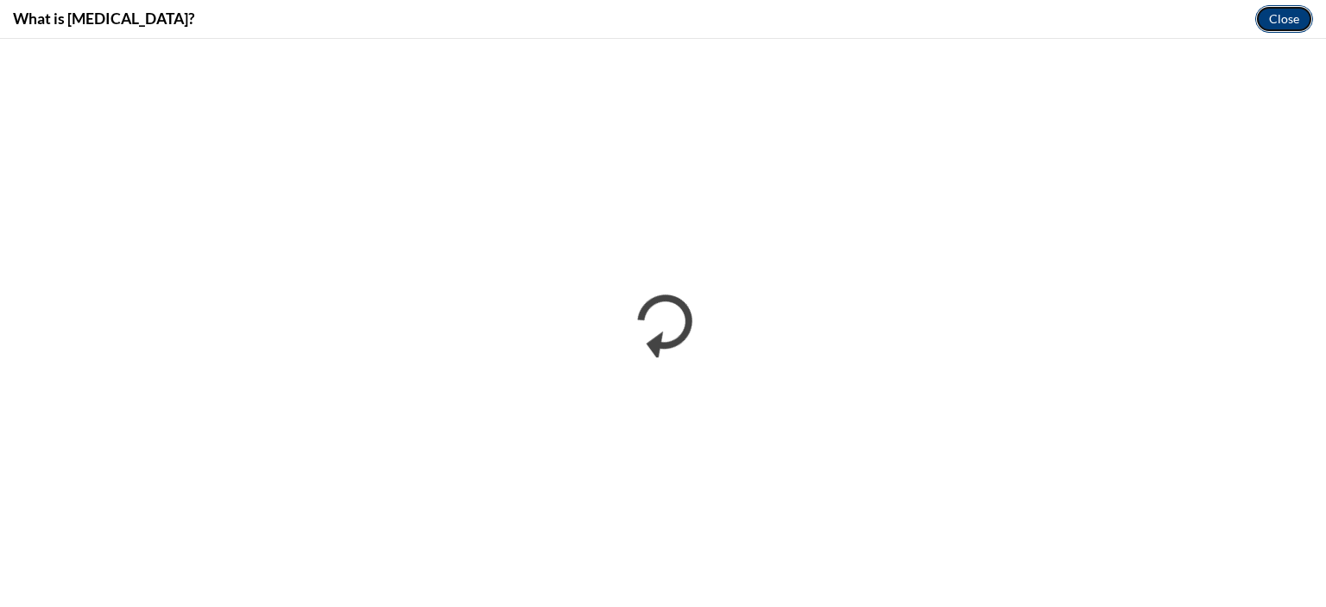
click at [1295, 13] on button "Close" at bounding box center [1284, 19] width 58 height 28
